Goal: Task Accomplishment & Management: Manage account settings

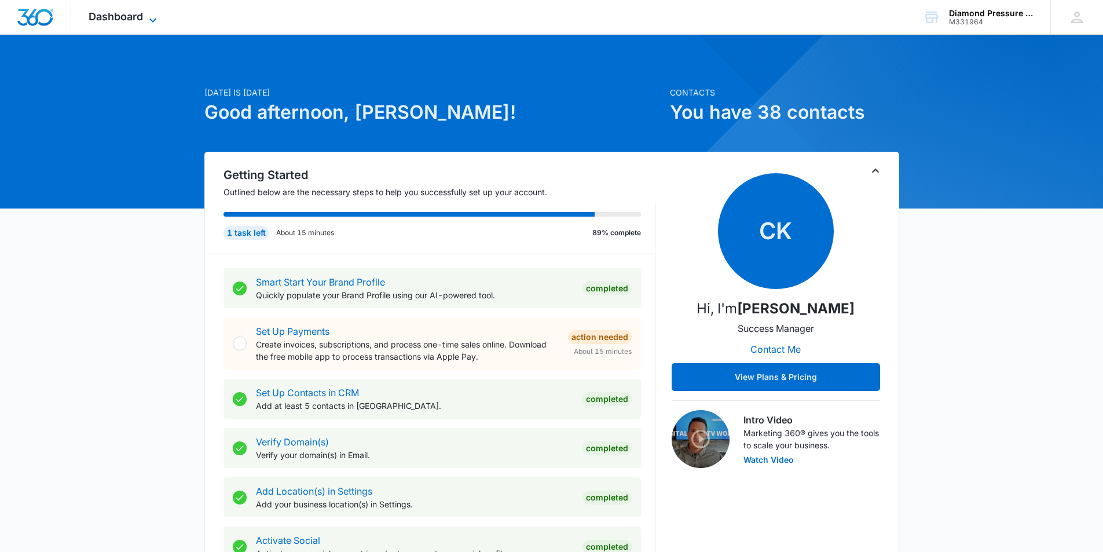
click at [149, 17] on icon at bounding box center [153, 20] width 14 height 14
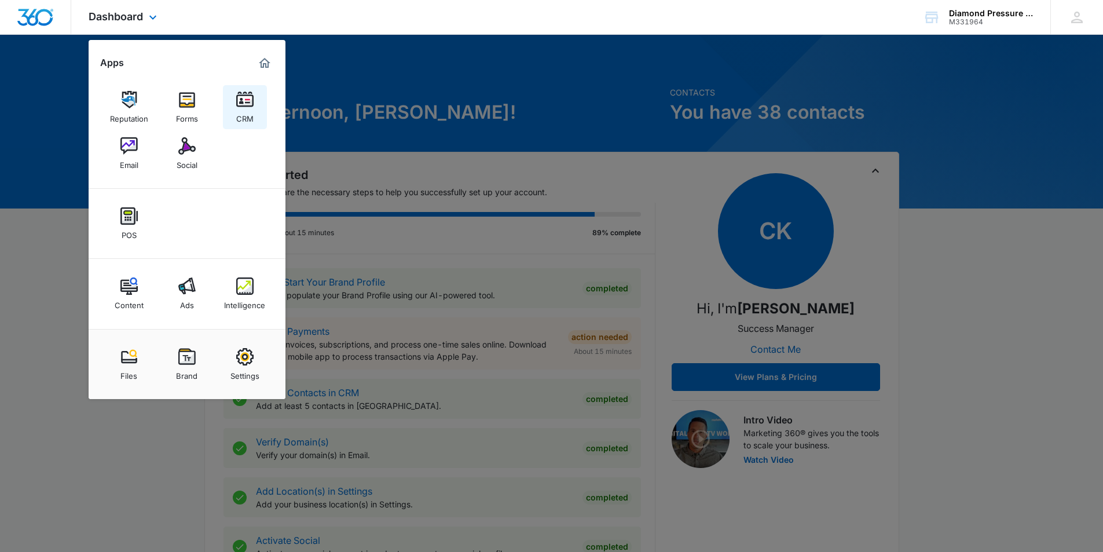
click at [252, 109] on div "CRM" at bounding box center [244, 115] width 17 height 15
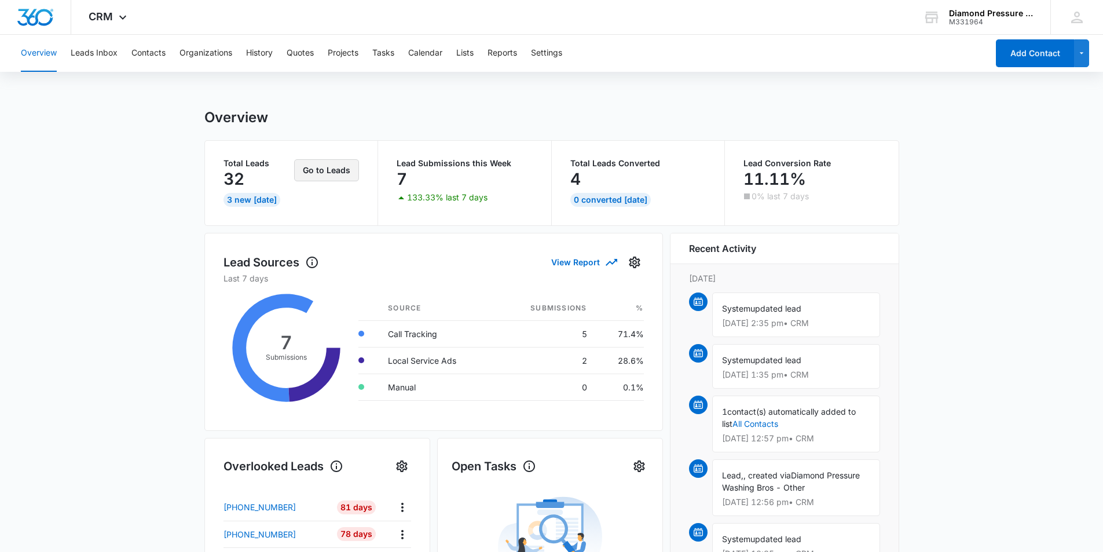
click at [324, 178] on button "Go to Leads" at bounding box center [326, 170] width 65 height 22
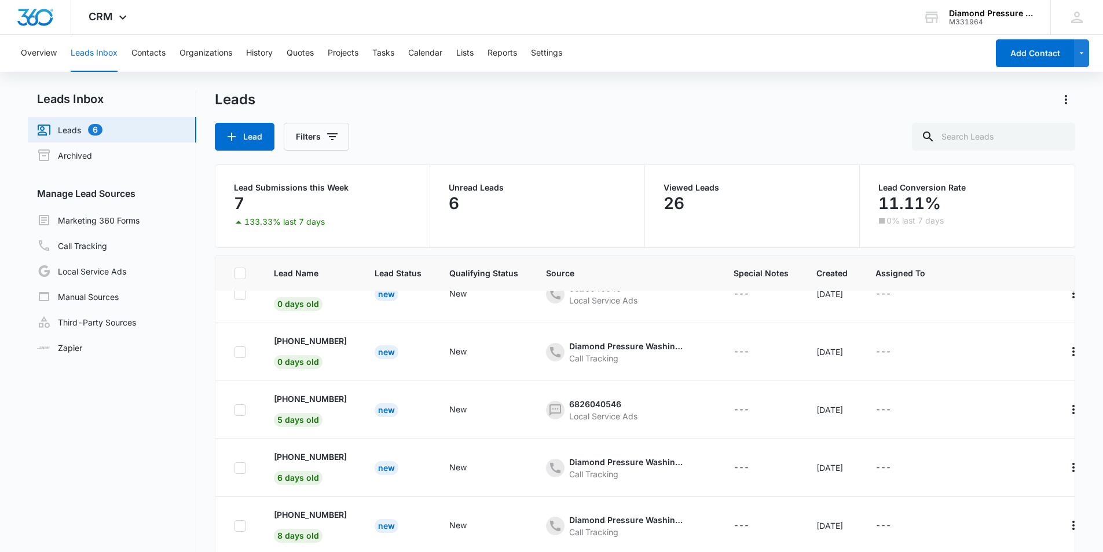
scroll to position [76, 0]
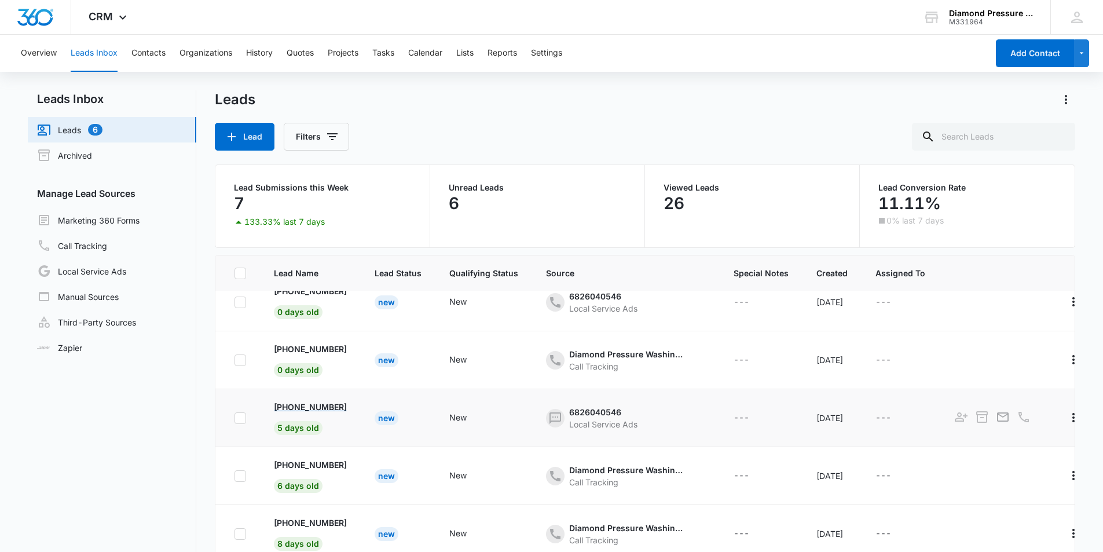
click at [338, 404] on p "[PHONE_NUMBER]" at bounding box center [310, 407] width 73 height 12
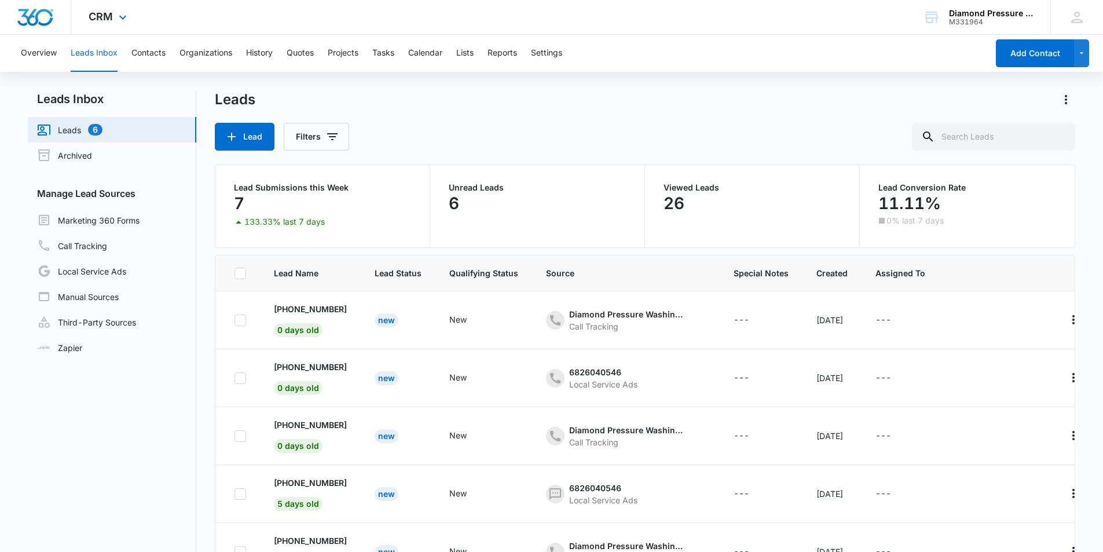
scroll to position [76, 0]
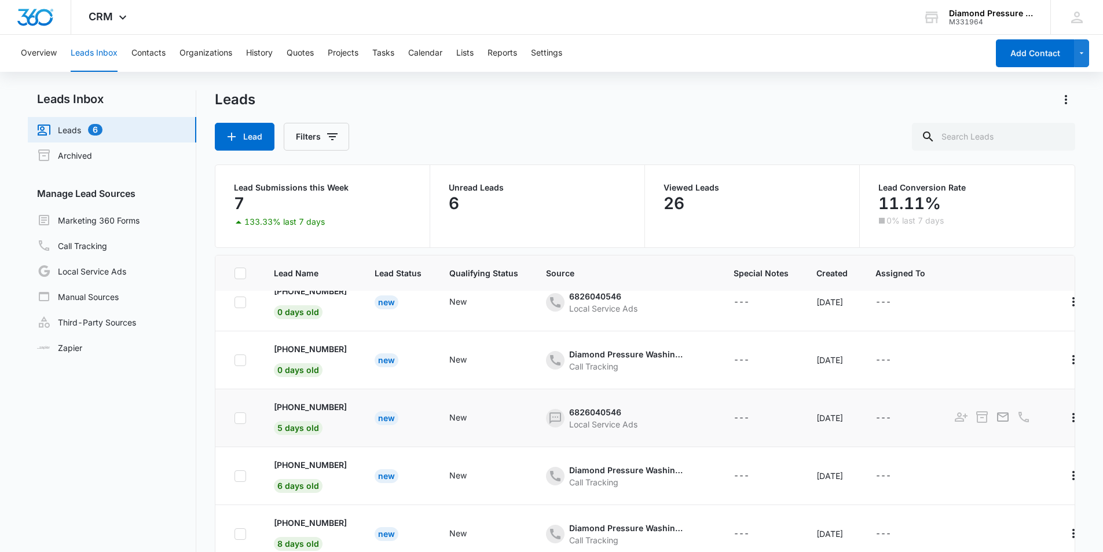
click at [393, 416] on div "New" at bounding box center [387, 418] width 24 height 14
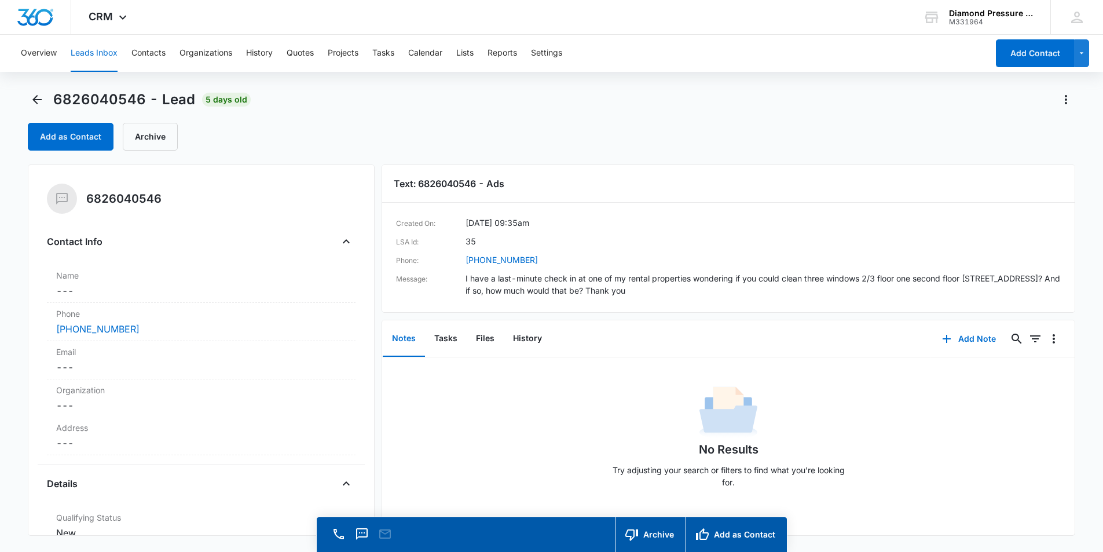
click at [720, 289] on dd "I have a last-minute check in at one of my rental properties wondering if you c…" at bounding box center [763, 284] width 596 height 24
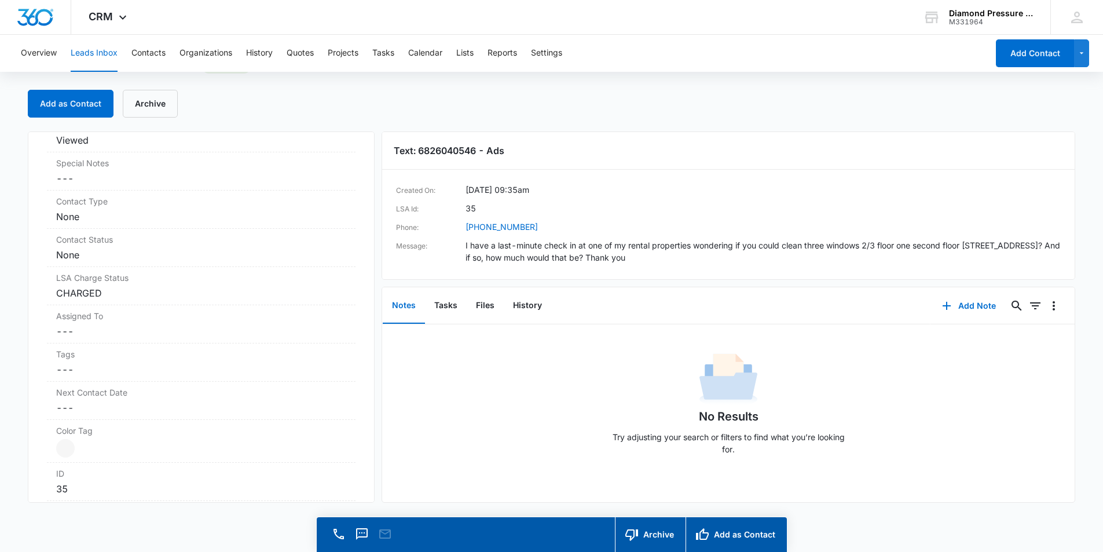
scroll to position [438, 0]
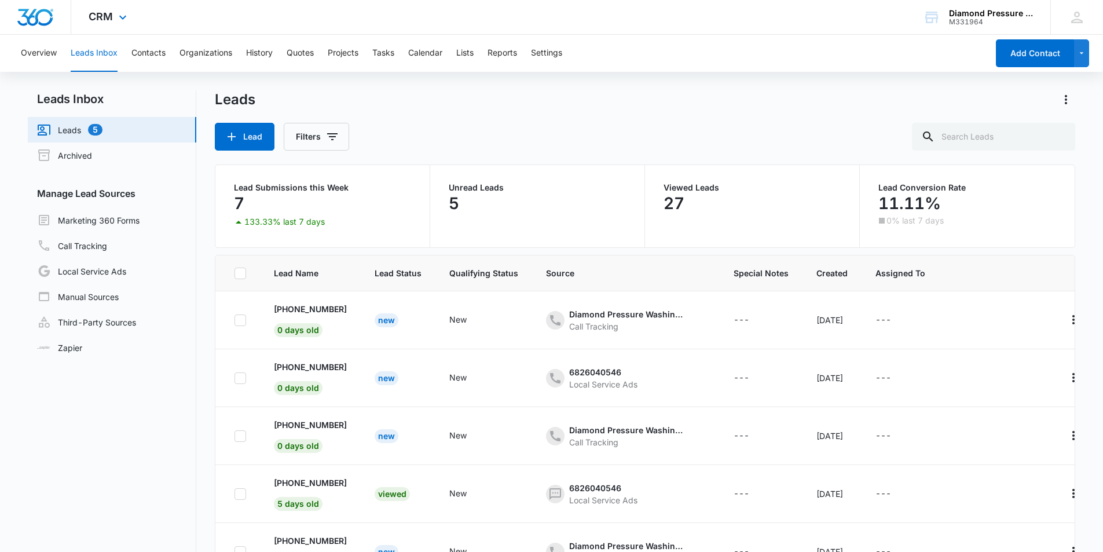
scroll to position [76, 0]
